Goal: Task Accomplishment & Management: Manage account settings

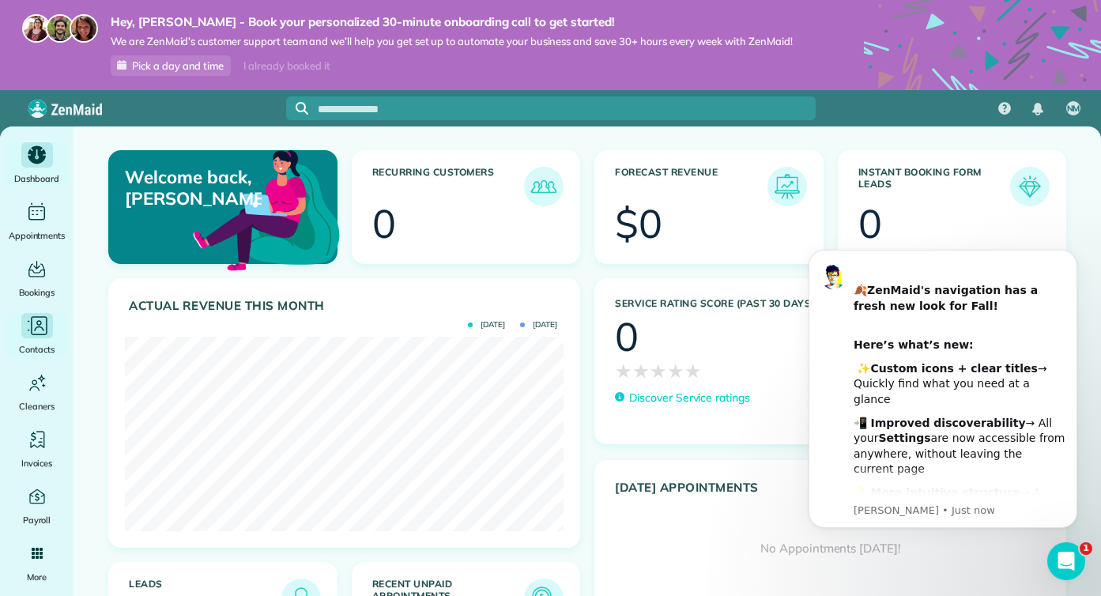
click at [32, 321] on icon "Main" at bounding box center [37, 326] width 24 height 24
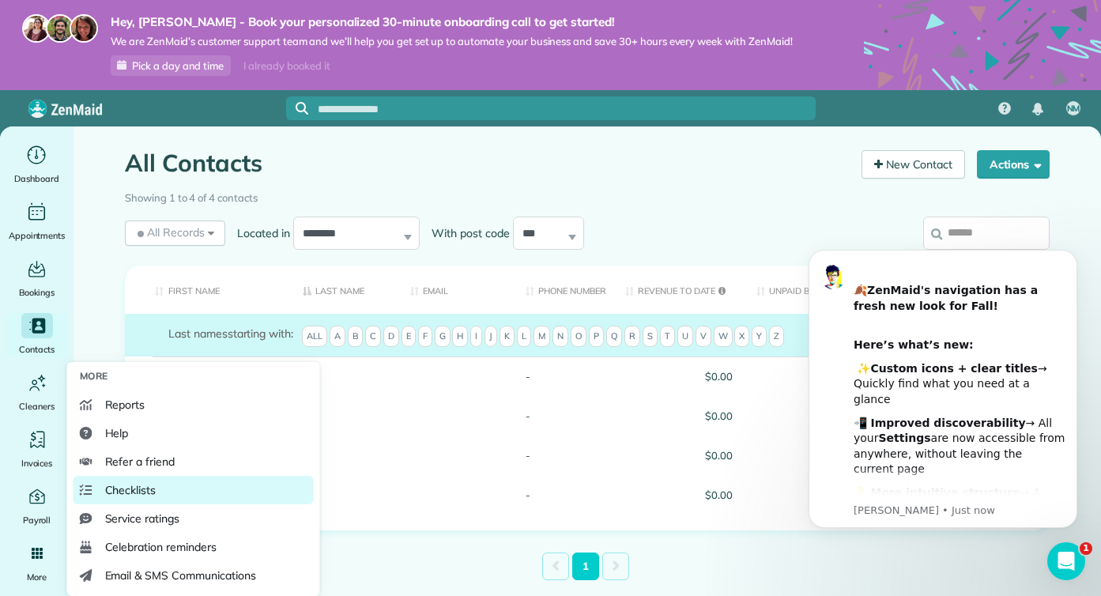
click at [185, 490] on link "Checklists" at bounding box center [193, 490] width 240 height 28
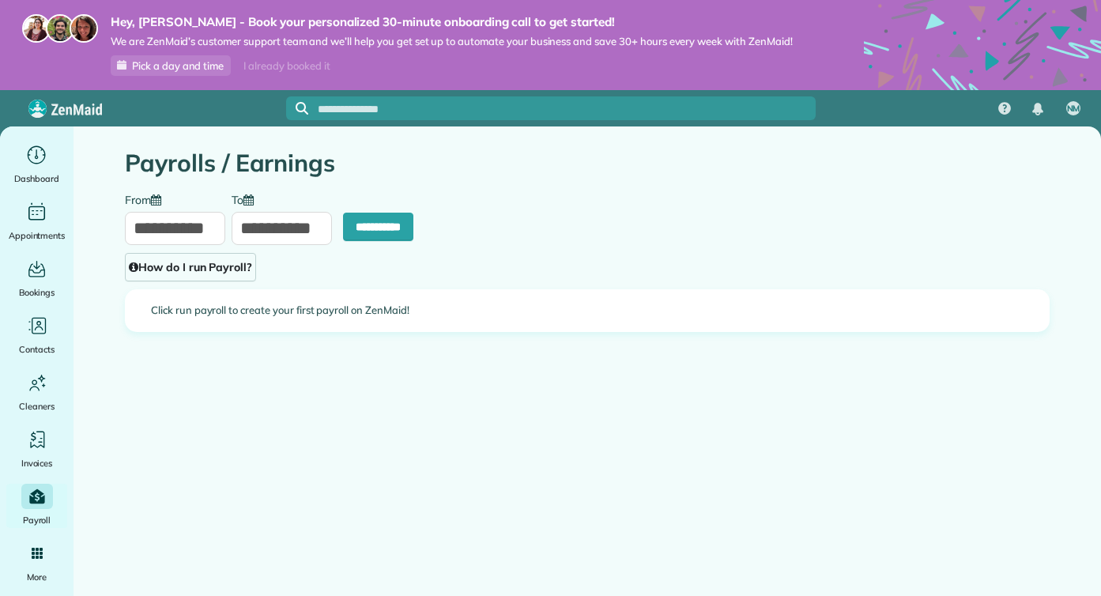
type input "**********"
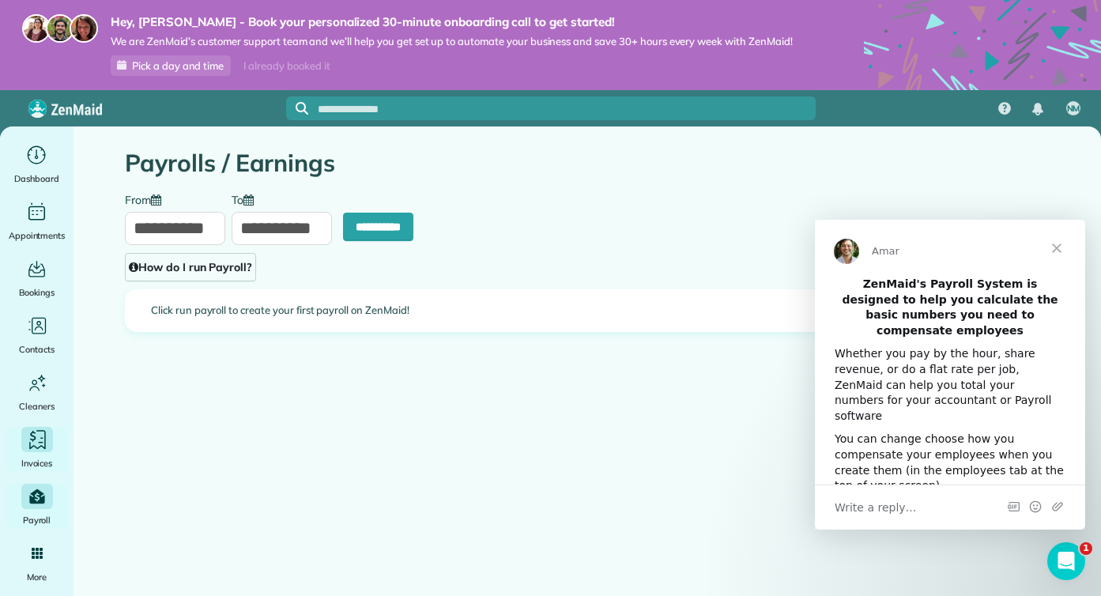
click at [45, 442] on icon "Main" at bounding box center [37, 440] width 24 height 24
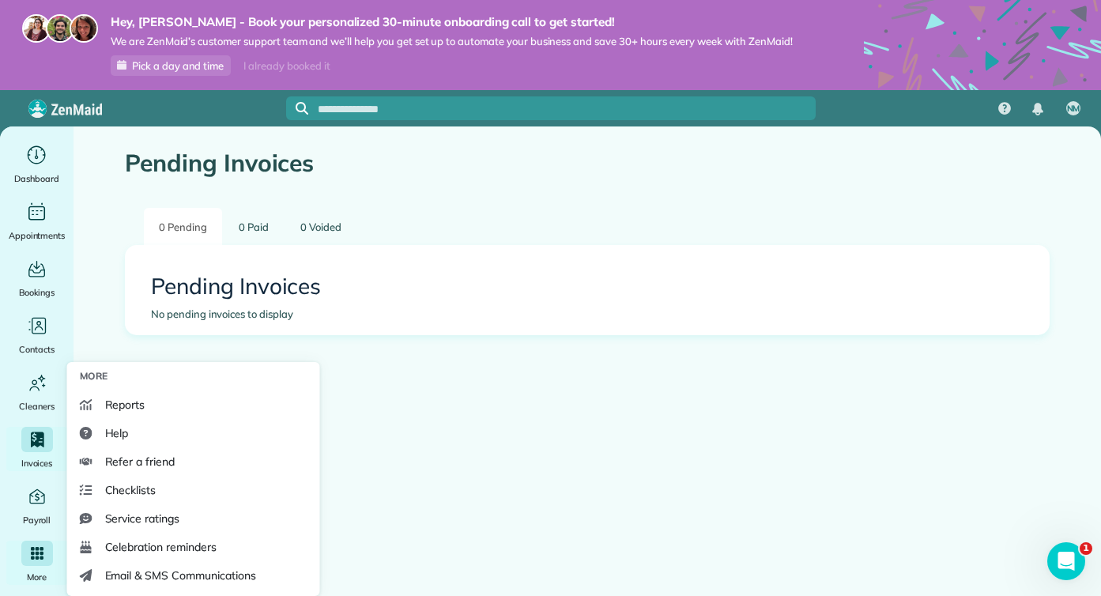
click at [36, 570] on span "More" at bounding box center [37, 577] width 20 height 16
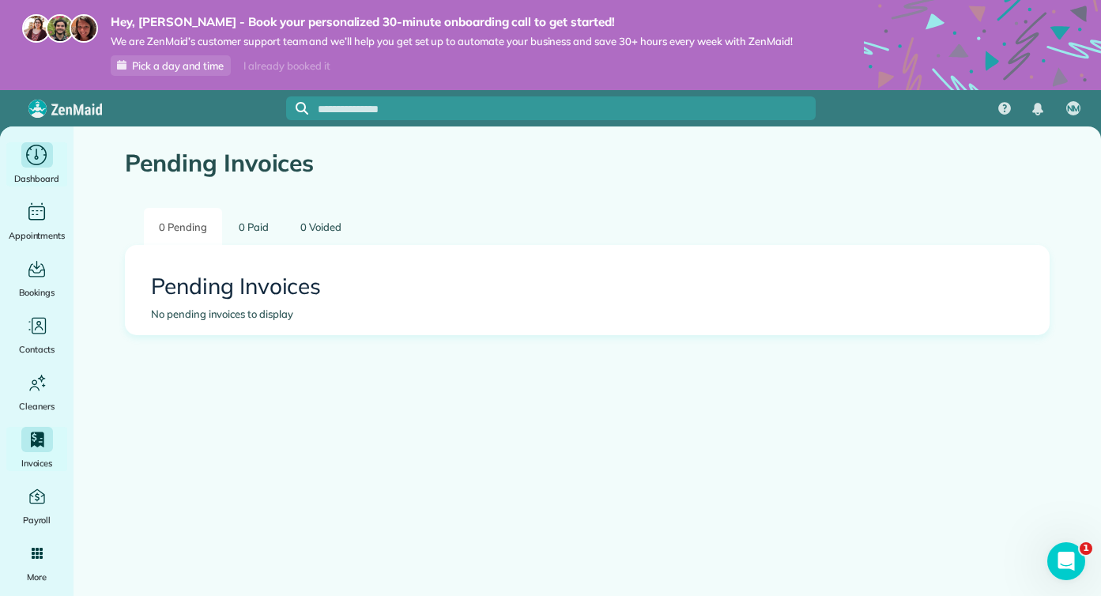
click at [30, 150] on icon "Main" at bounding box center [36, 156] width 24 height 24
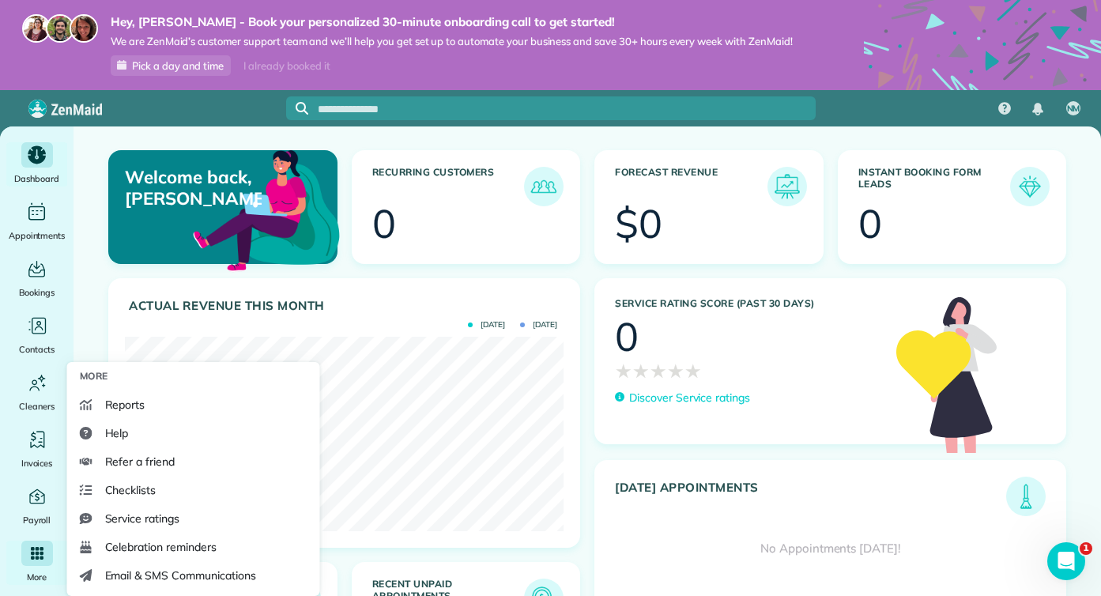
click at [43, 553] on icon "Main" at bounding box center [37, 553] width 13 height 13
click at [40, 574] on span "More" at bounding box center [37, 577] width 20 height 16
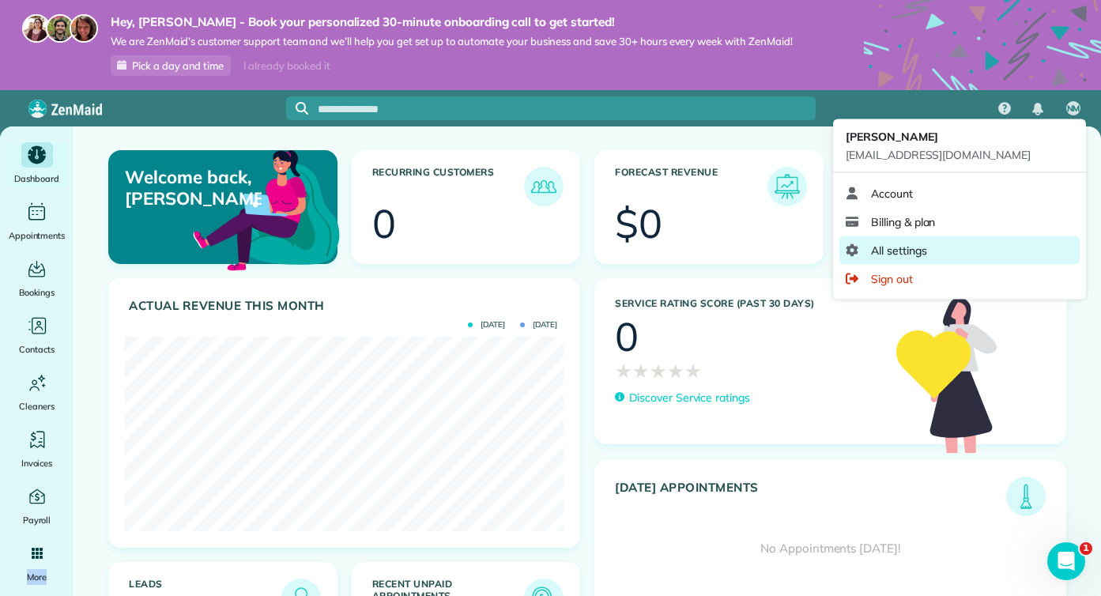
click at [910, 249] on span "All settings" at bounding box center [899, 251] width 56 height 16
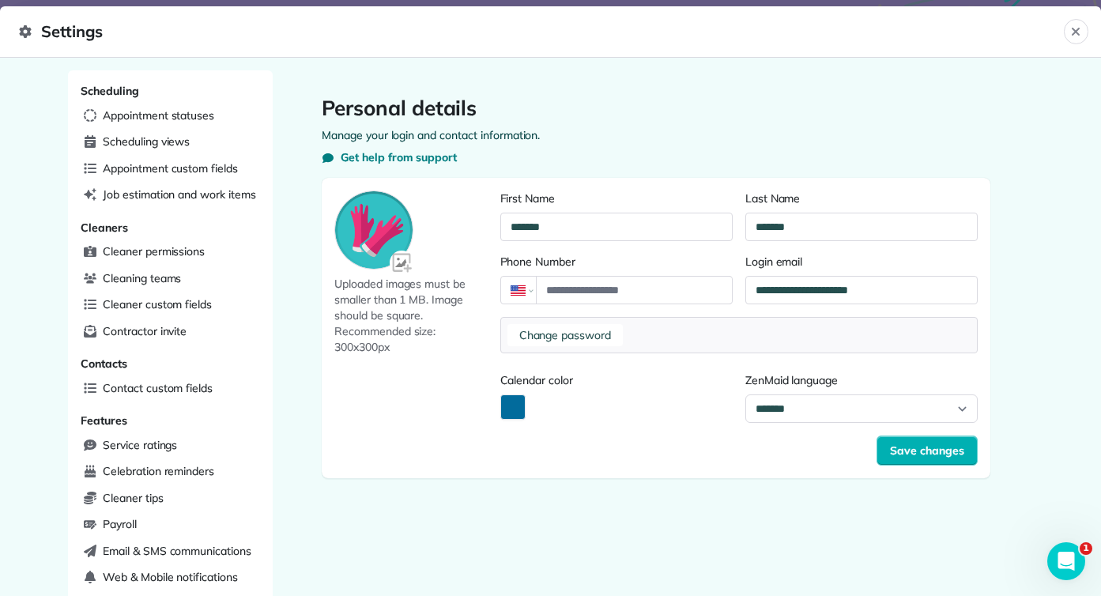
click at [398, 265] on img at bounding box center [402, 263] width 26 height 26
click at [0, 0] on input "file" at bounding box center [0, 0] width 0 height 0
click at [182, 253] on span "Cleaner permissions" at bounding box center [154, 251] width 102 height 16
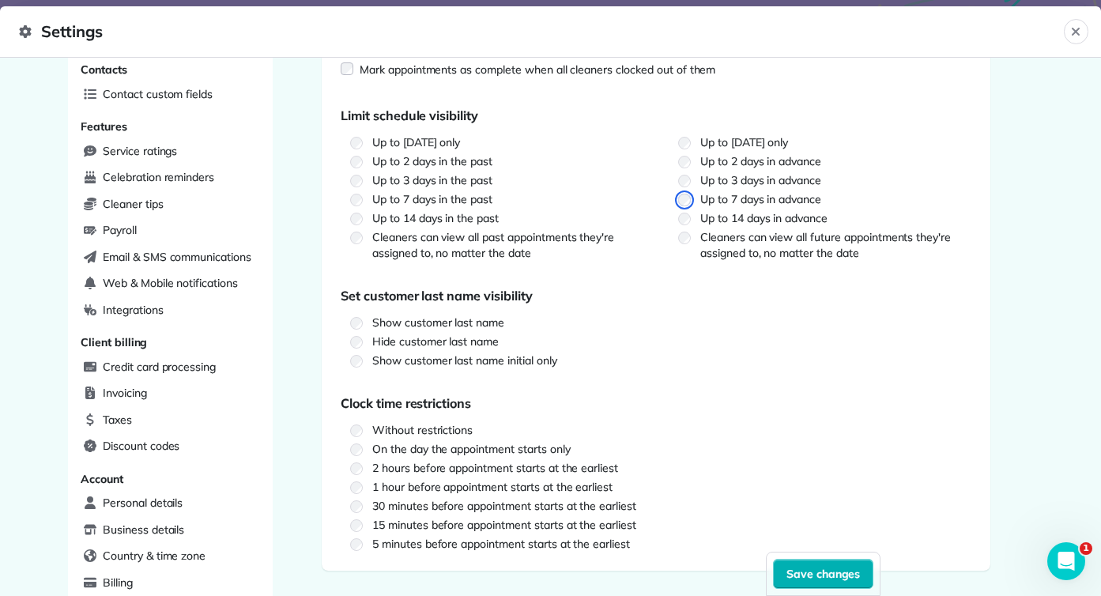
scroll to position [416, 0]
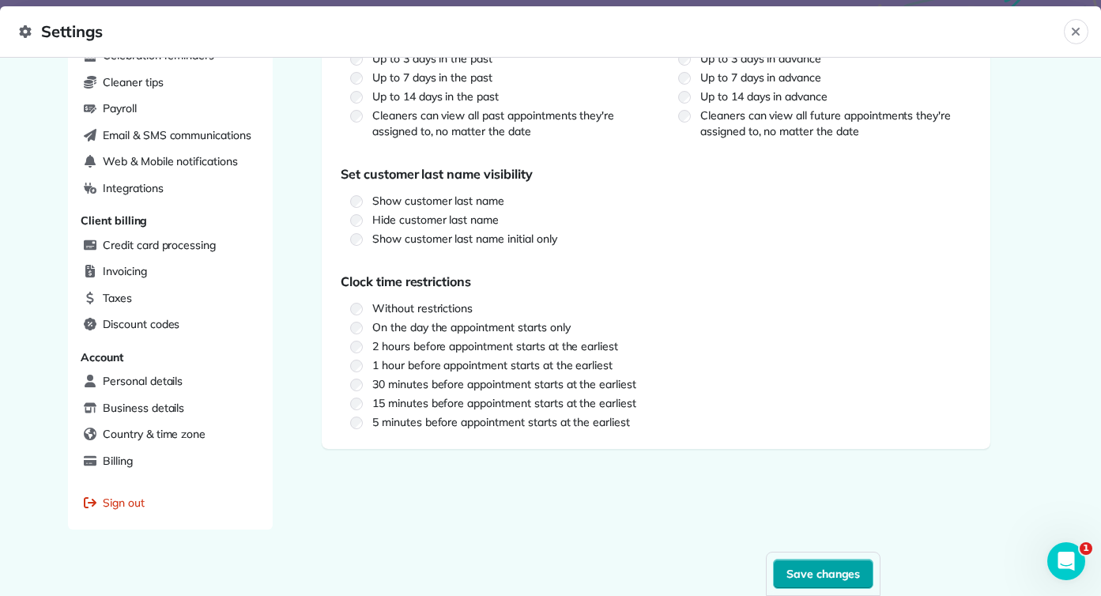
click at [802, 570] on span "Save changes" at bounding box center [823, 574] width 74 height 16
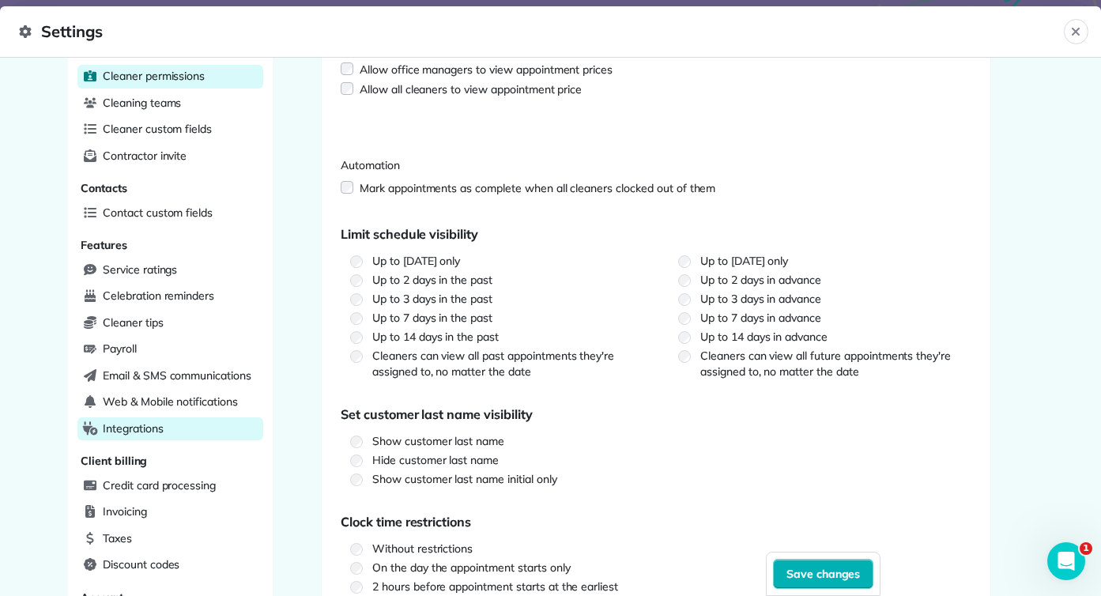
scroll to position [216, 0]
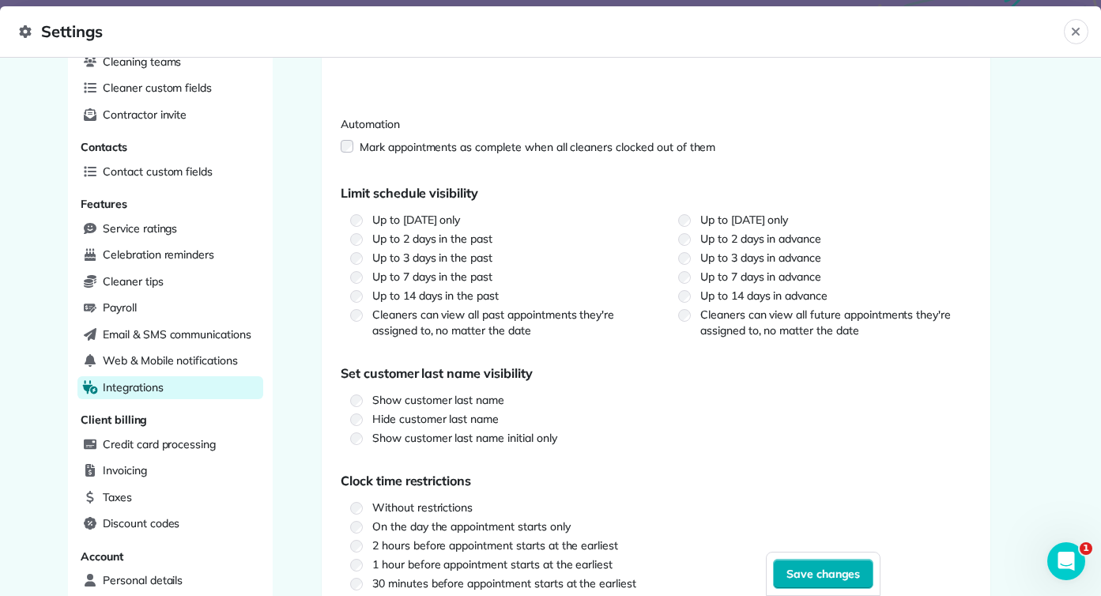
click at [193, 384] on div "Integrations" at bounding box center [170, 388] width 186 height 24
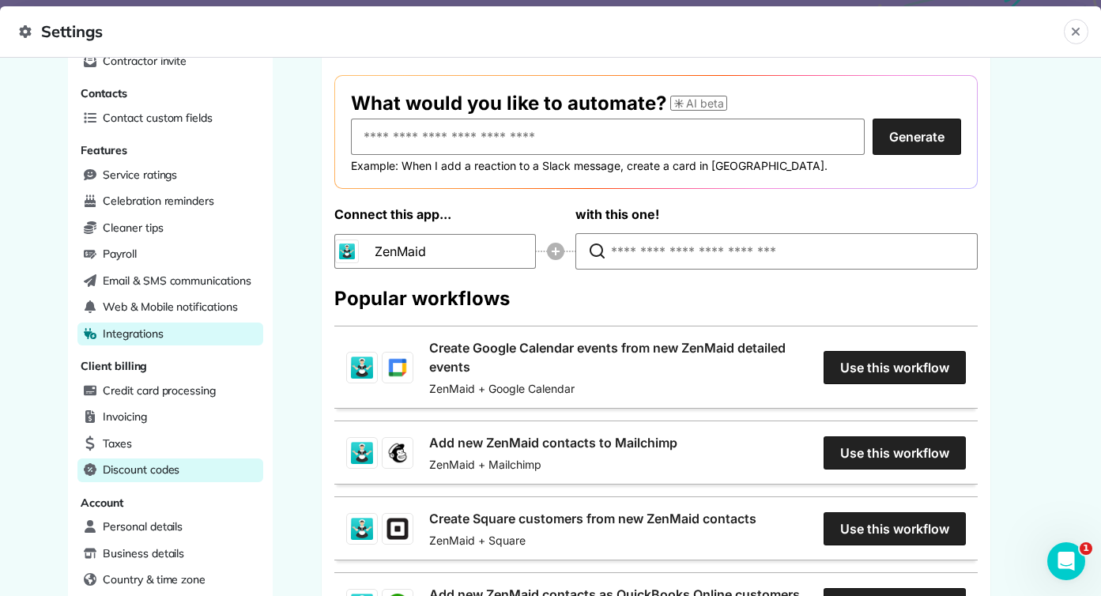
scroll to position [303, 0]
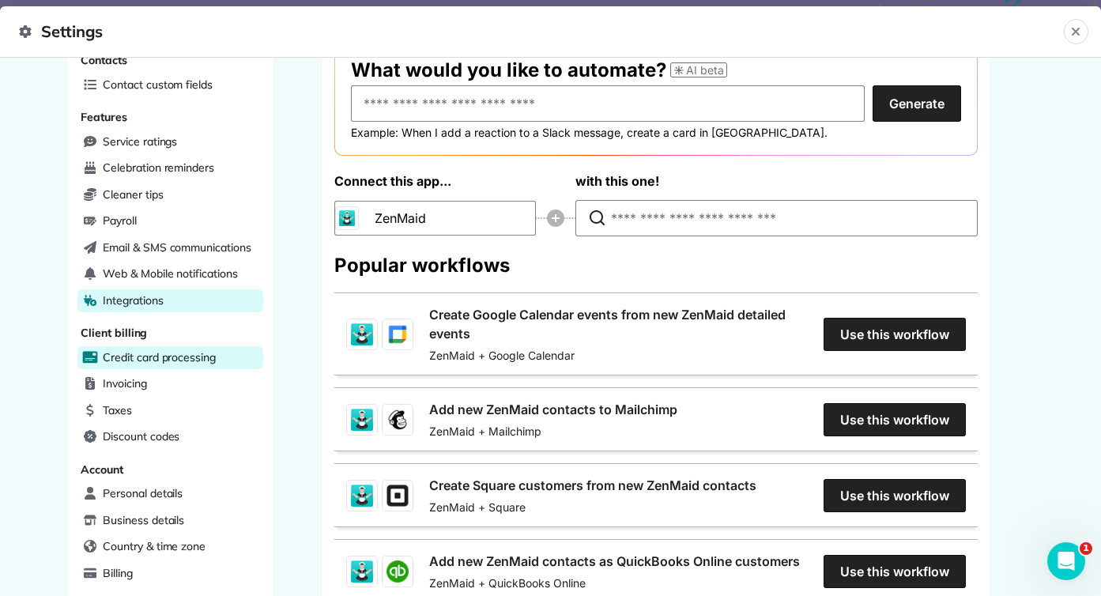
click at [204, 351] on span "Credit card processing" at bounding box center [159, 357] width 113 height 16
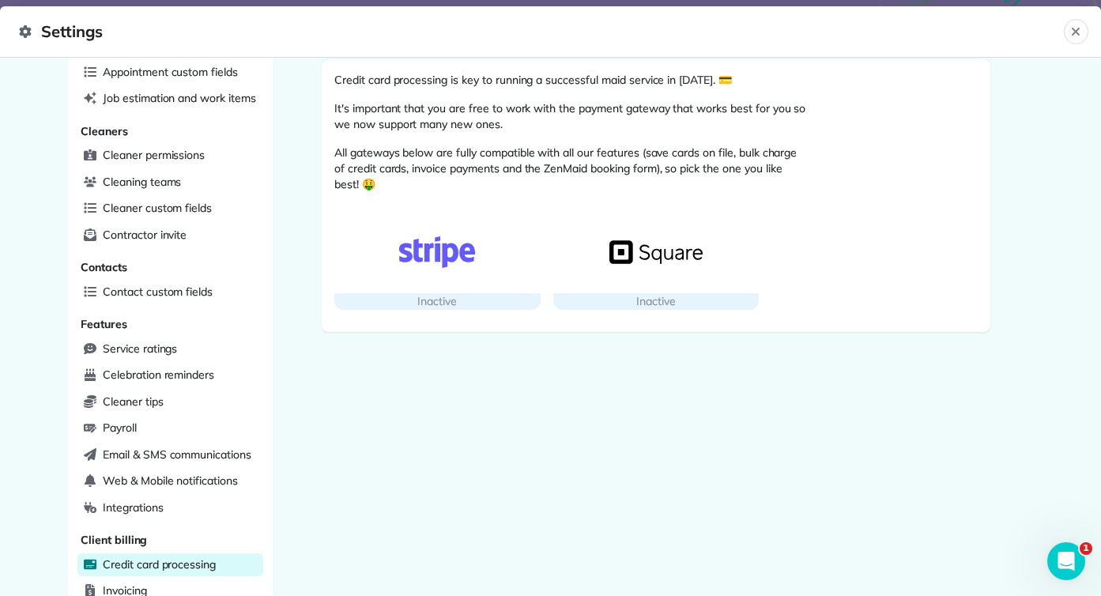
scroll to position [144, 0]
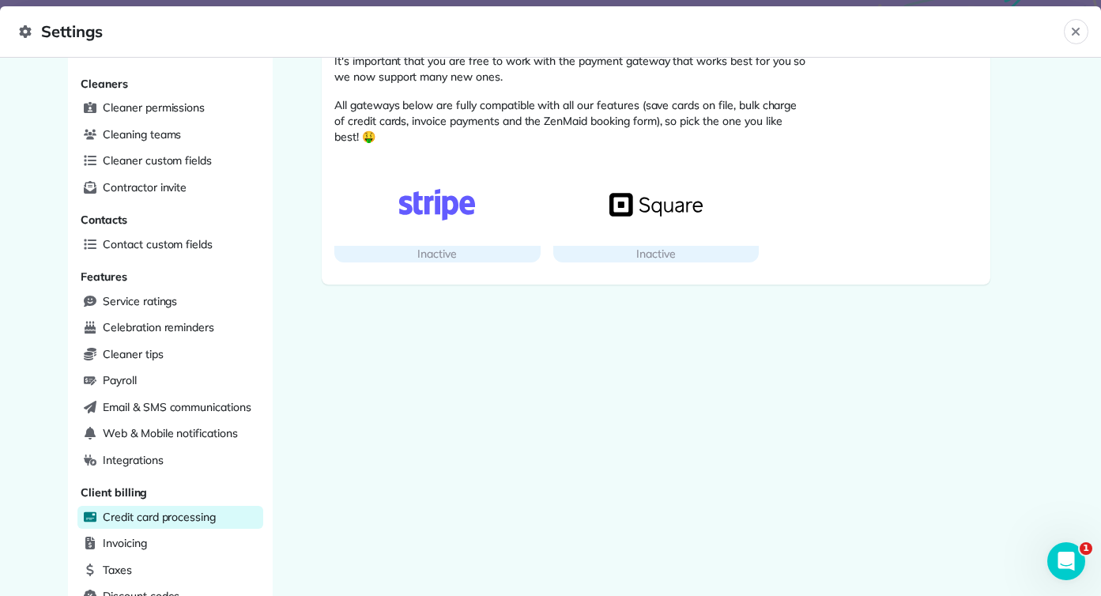
click at [528, 249] on div "Inactive" at bounding box center [437, 254] width 206 height 17
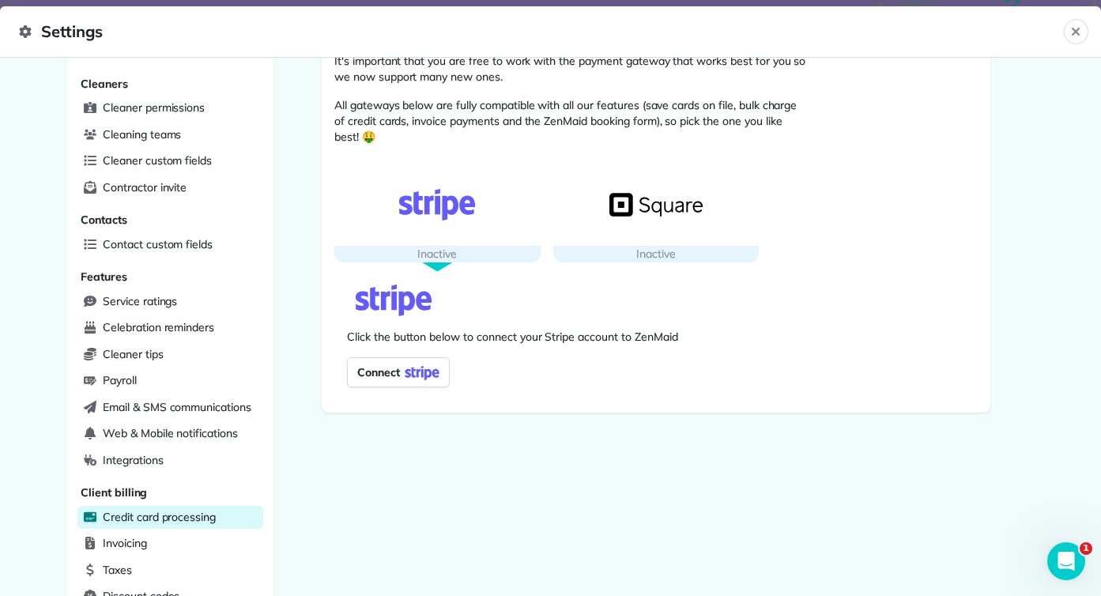
click at [645, 244] on div "button" at bounding box center [656, 205] width 206 height 82
click at [491, 254] on div "Inactive" at bounding box center [437, 254] width 206 height 17
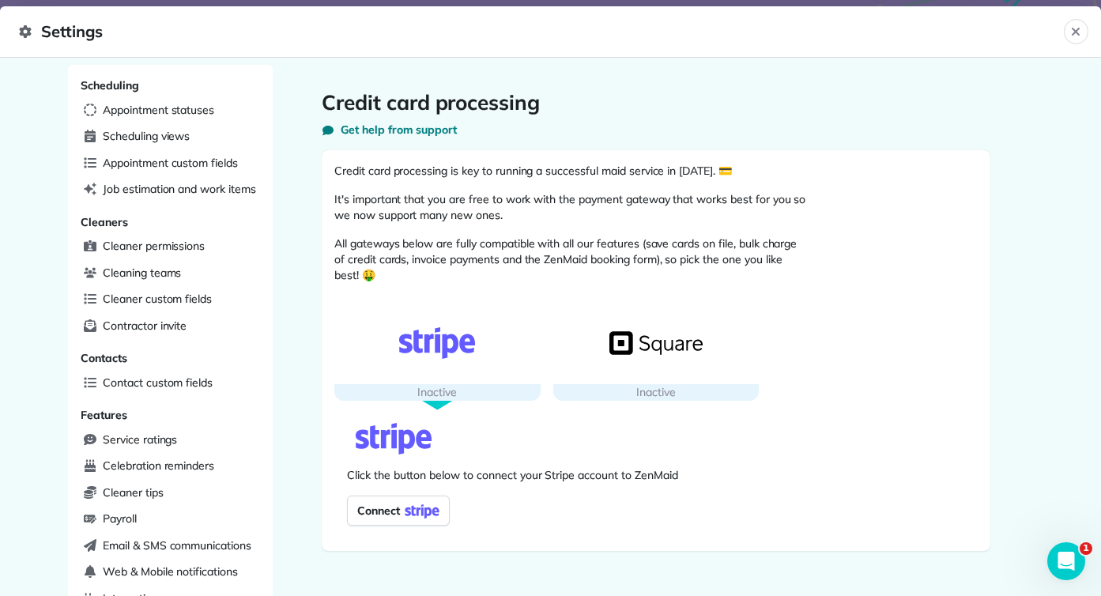
scroll to position [0, 0]
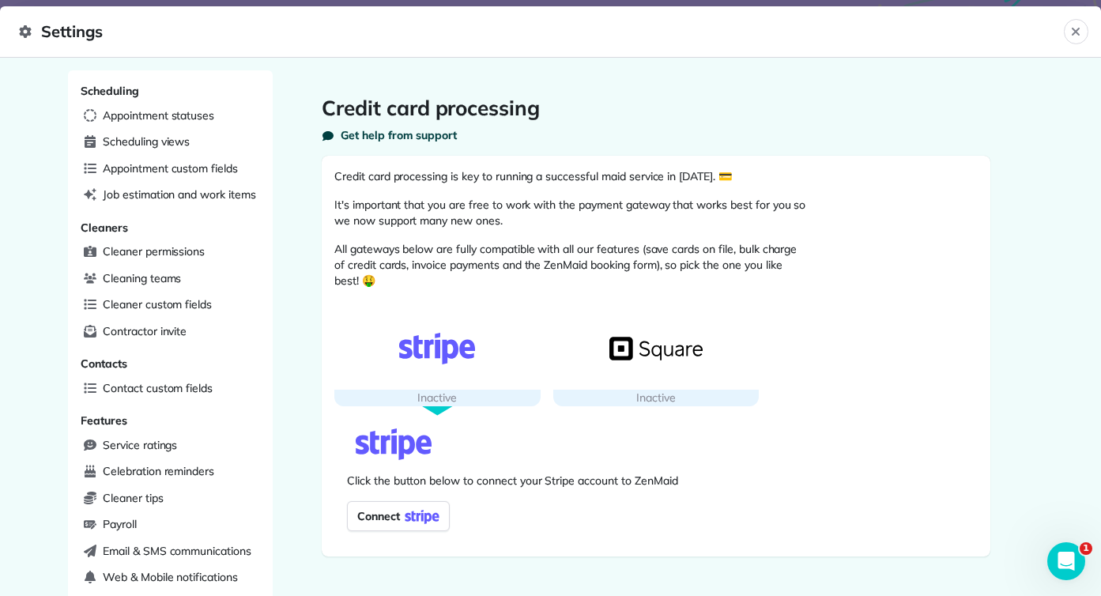
click at [425, 133] on span "Get help from support" at bounding box center [399, 135] width 116 height 16
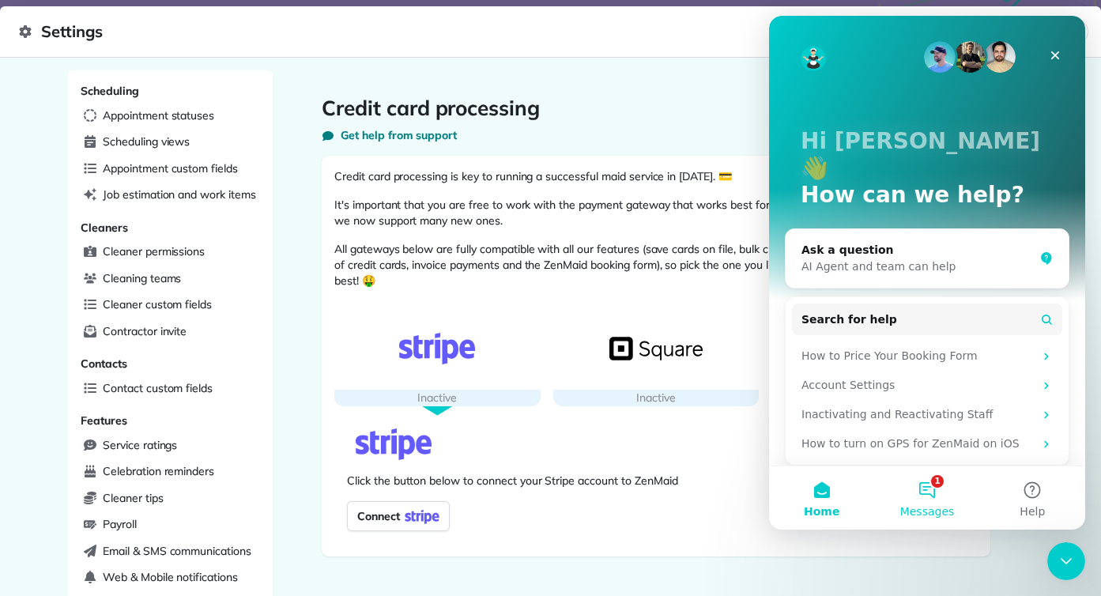
click at [945, 506] on span "Messages" at bounding box center [927, 511] width 55 height 11
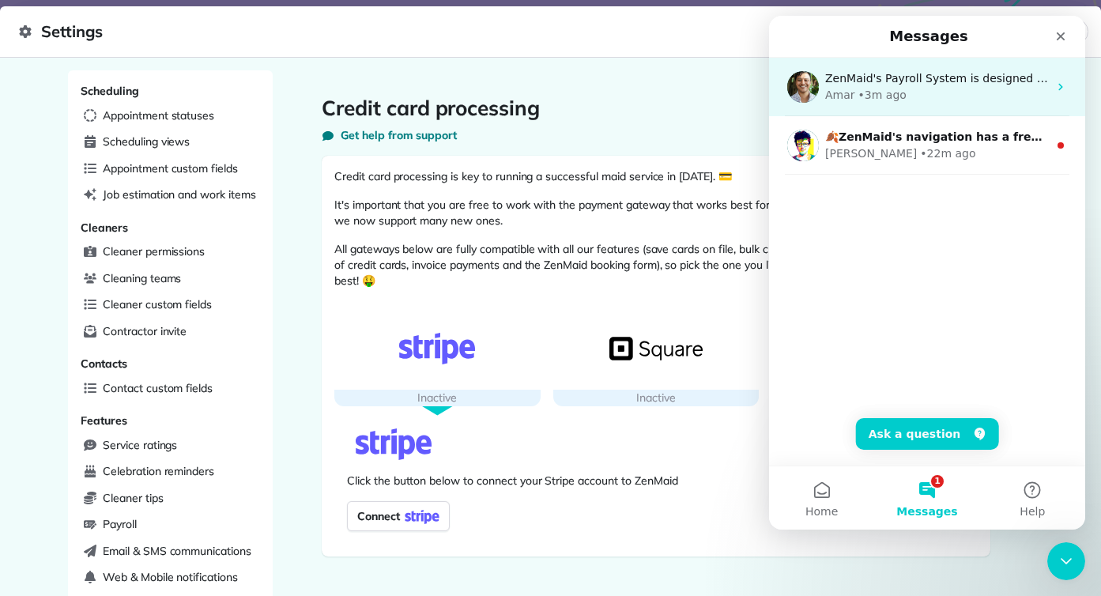
click at [939, 100] on div "Amar • 3m ago" at bounding box center [936, 95] width 223 height 17
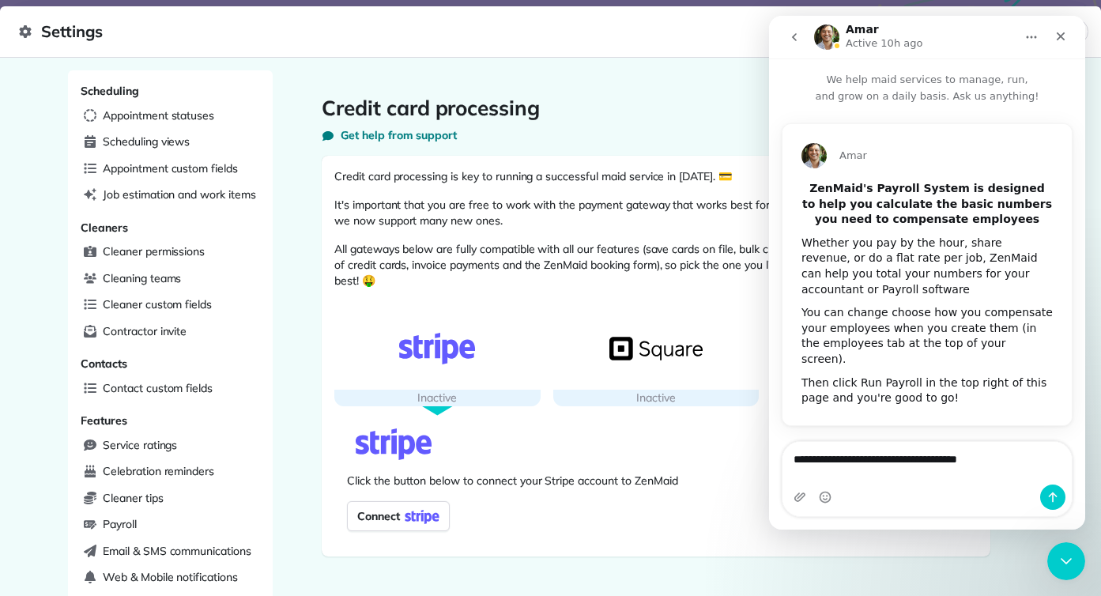
type textarea "**********"
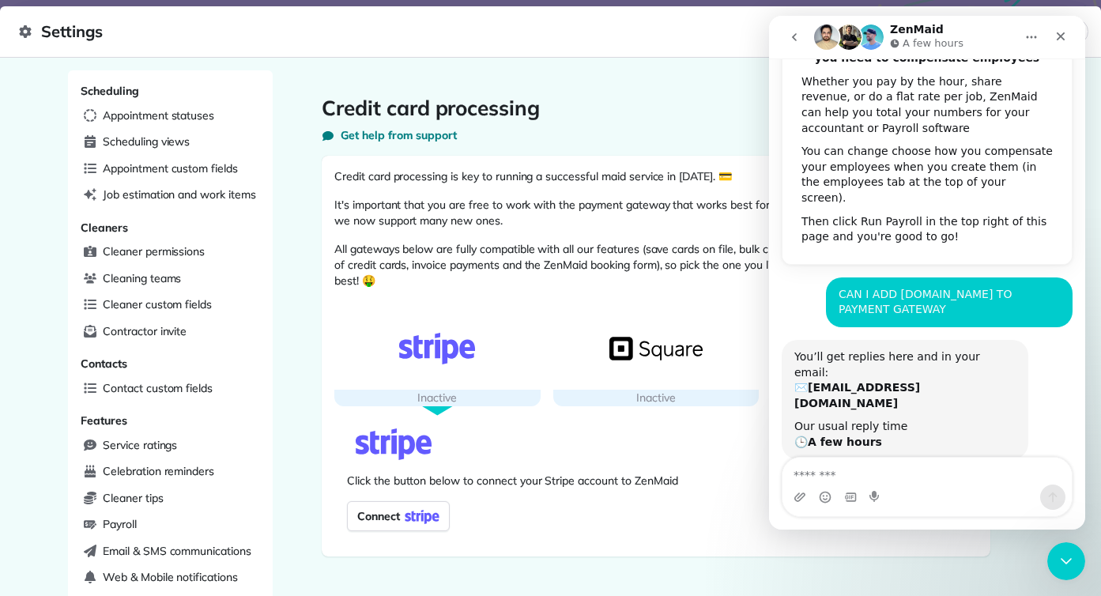
scroll to position [194, 0]
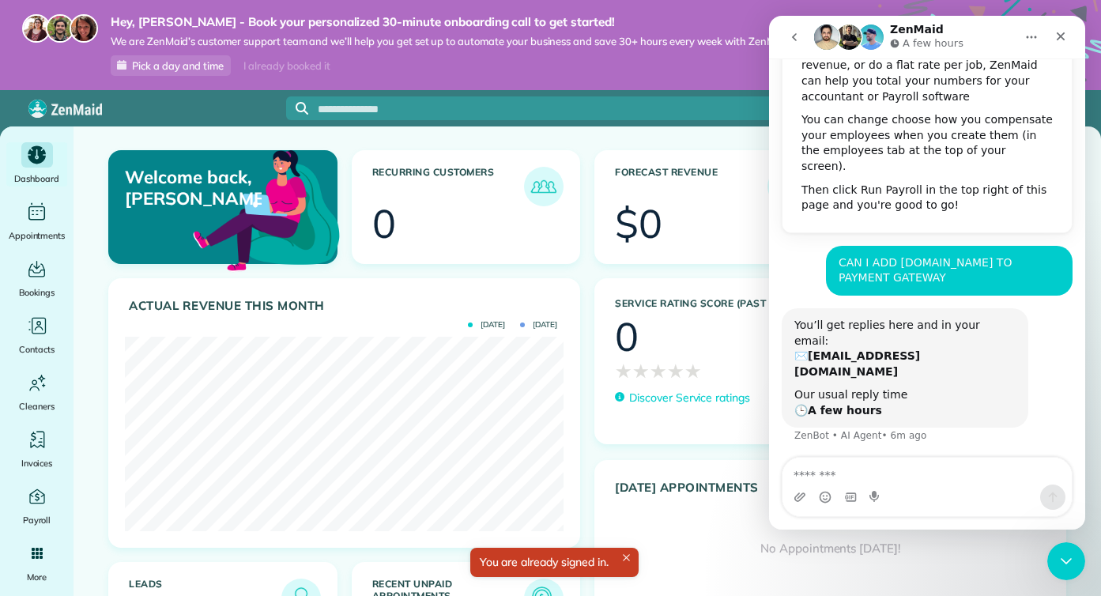
scroll to position [194, 0]
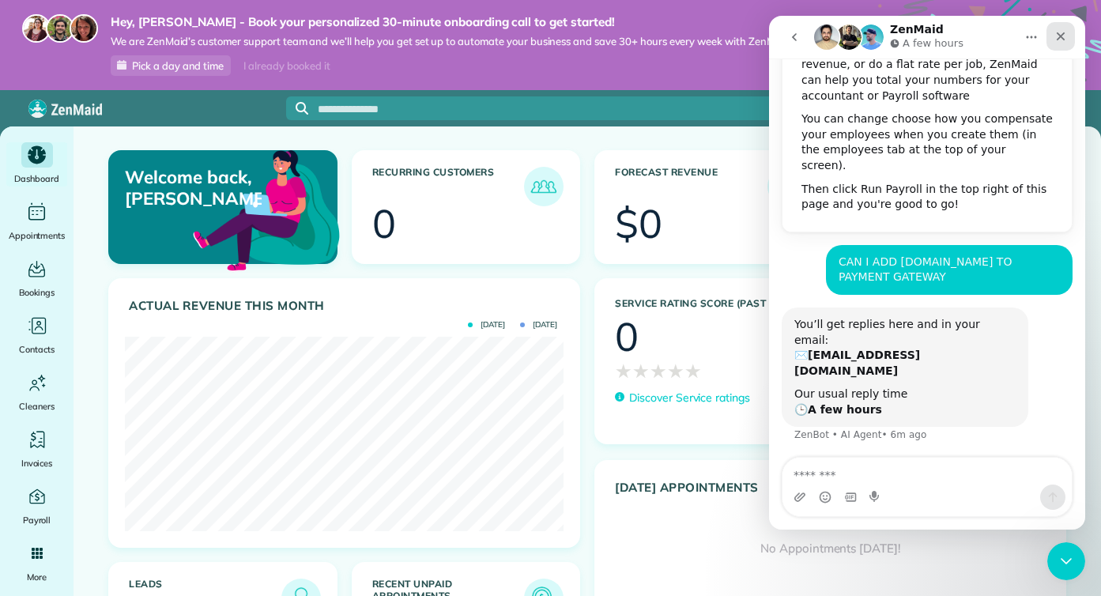
click at [1057, 36] on icon "Close" at bounding box center [1060, 36] width 13 height 13
